Goal: Check status: Check status

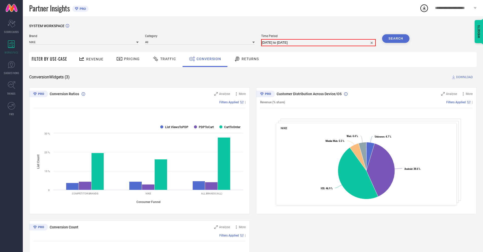
click at [318, 42] on input "[DATE] to [DATE]" at bounding box center [319, 43] width 114 height 6
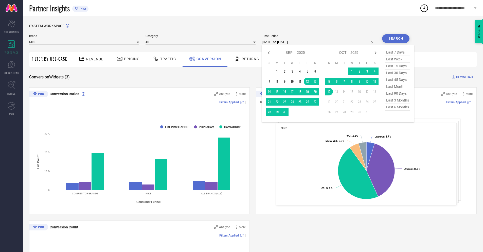
select select "9"
select select "2025"
select select "10"
select select "2025"
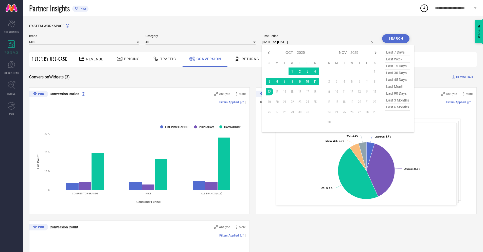
click at [268, 91] on td "12" at bounding box center [270, 92] width 8 height 8
type input "[DATE] to [DATE]"
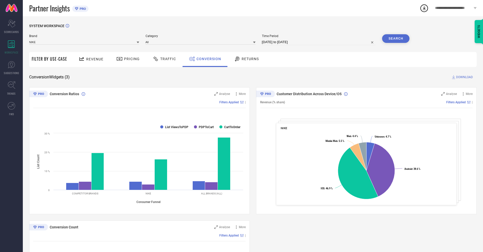
click at [396, 39] on button "Search" at bounding box center [395, 38] width 27 height 9
click at [464, 77] on span "DOWNLOAD" at bounding box center [464, 77] width 17 height 5
